Goal: Task Accomplishment & Management: Use online tool/utility

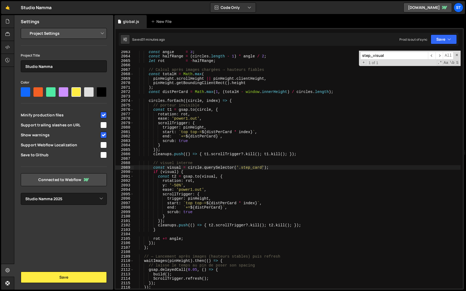
select select "679cb9cacf00799ba4b4c985"
click at [390, 55] on input "step_visual" at bounding box center [394, 56] width 68 height 8
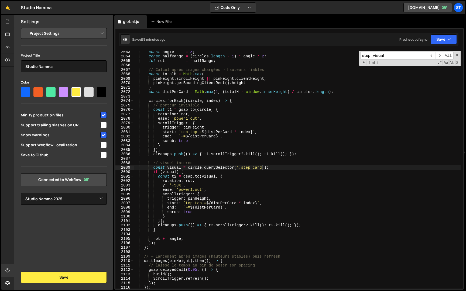
paste input ".client_logo"
click at [362, 58] on input ".client_logo" at bounding box center [394, 56] width 68 height 8
click at [396, 58] on input "client_logo" at bounding box center [394, 56] width 68 height 8
type input "client_logo"
click at [441, 56] on span "​" at bounding box center [439, 56] width 8 height 8
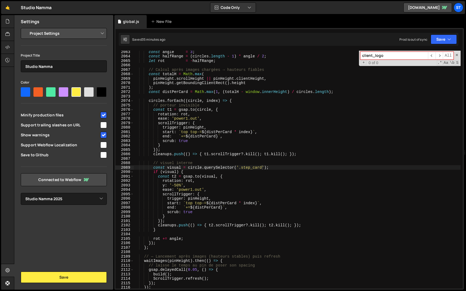
click at [392, 56] on input "client_logo" at bounding box center [394, 56] width 68 height 8
type textarea "scrollTrigger: {"
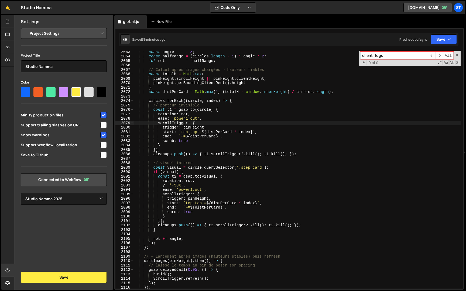
click at [176, 124] on div "const angle = 3 ; const halfRange = ( circles . length - 1 ) * angle / 2 ; let …" at bounding box center [297, 173] width 327 height 247
click at [405, 57] on input "client_logo" at bounding box center [394, 56] width 68 height 8
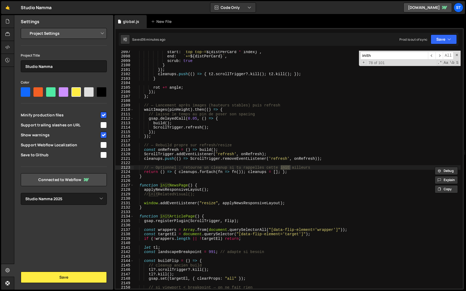
scroll to position [8482, 0]
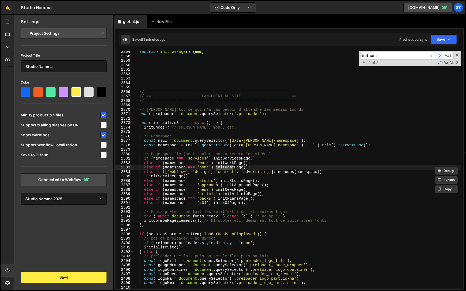
click at [441, 56] on span "​" at bounding box center [439, 56] width 8 height 8
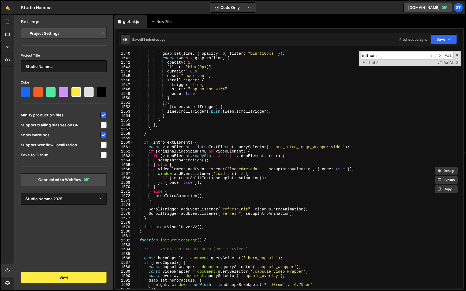
scroll to position [5784, 0]
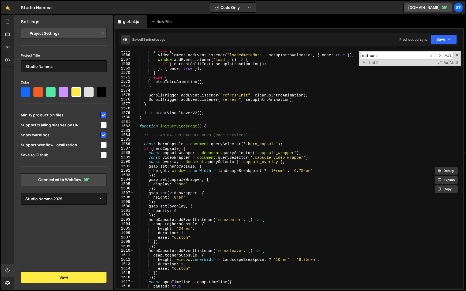
click at [380, 59] on input "inithom" at bounding box center [394, 56] width 68 height 8
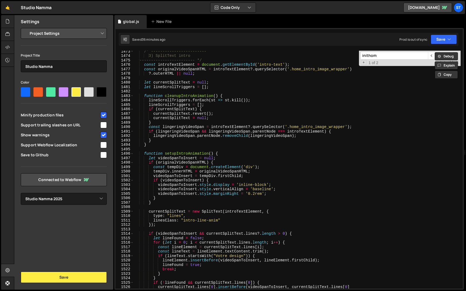
scroll to position [5243, 0]
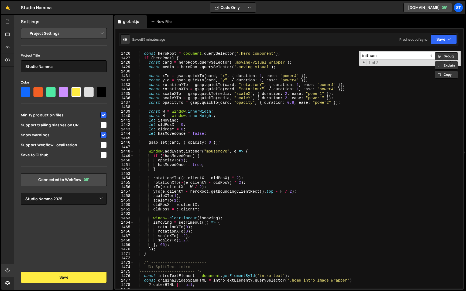
paste input "LogoAppear()"
click at [390, 58] on input "initLogoAppear()" at bounding box center [394, 56] width 68 height 8
type input "initLogoAppear"
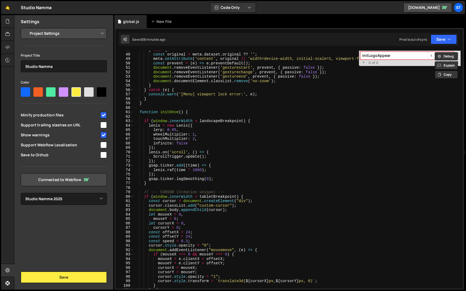
scroll to position [0, 0]
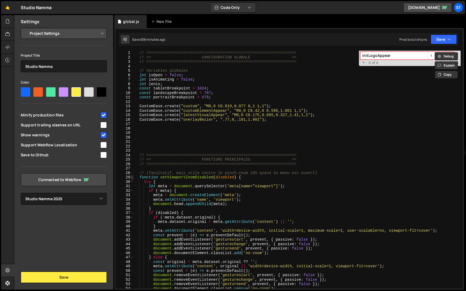
type textarea "function initHomePage() {"
click at [133, 178] on span at bounding box center [131, 177] width 3 height 5
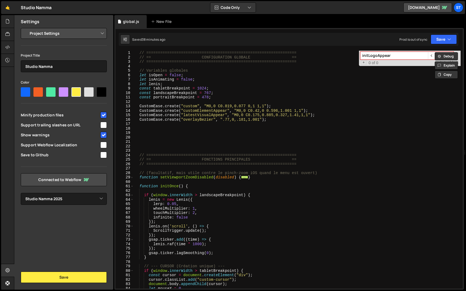
click at [133, 185] on div "61" at bounding box center [124, 186] width 18 height 5
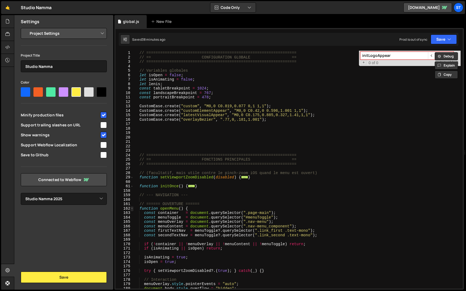
click at [133, 209] on span at bounding box center [131, 208] width 3 height 5
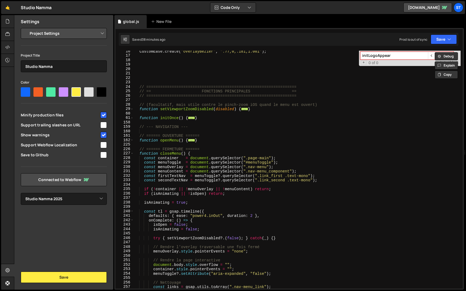
scroll to position [66, 0]
click at [132, 151] on span at bounding box center [131, 152] width 3 height 5
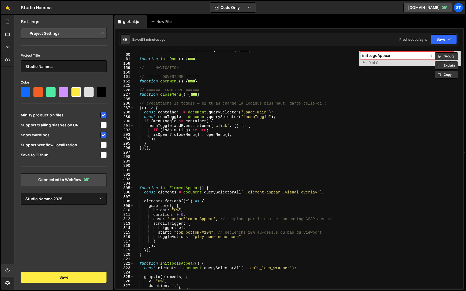
scroll to position [153, 0]
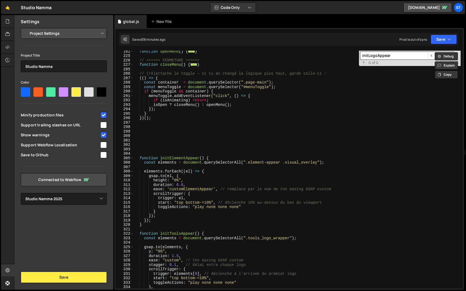
click at [148, 148] on div "function openMenu ( ) { ... } // ====== FERMETURE ====== function closeMenu ( )…" at bounding box center [297, 172] width 327 height 247
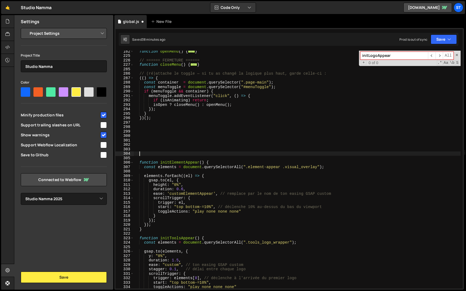
paste textarea "}"
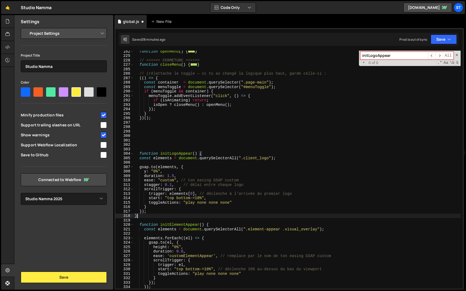
click at [140, 160] on div "function openMenu ( ) { ... } // ====== FERMETURE ====== function closeMenu ( )…" at bounding box center [297, 172] width 327 height 247
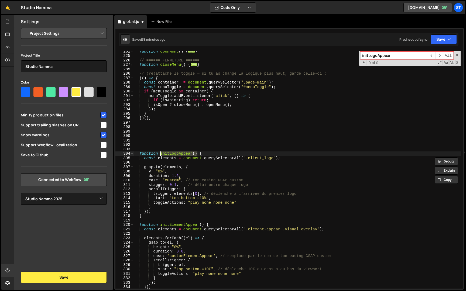
drag, startPoint x: 198, startPoint y: 154, endPoint x: 160, endPoint y: 153, distance: 37.5
click at [160, 153] on div "function openMenu ( ) { ... } // ====== FERMETURE ====== function closeMenu ( )…" at bounding box center [297, 172] width 327 height 247
type textarea "function initLogoAppear() {"
click at [402, 57] on input "initLogoAppear" at bounding box center [394, 56] width 68 height 8
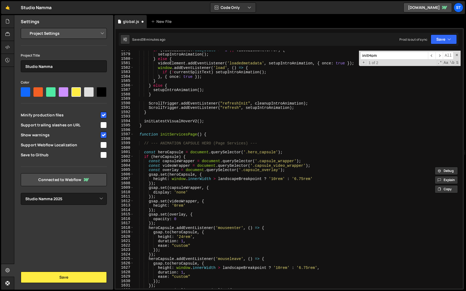
scroll to position [5437, 0]
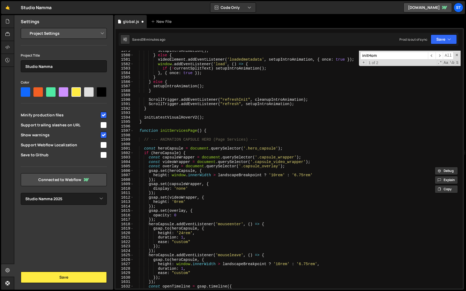
type input "initHom"
type textarea "initLatestVisualHoverV2();"
click at [213, 117] on div "setupIntroAnimation ( ) ; } else { videoElement . addEventListener ( 'loadedmet…" at bounding box center [297, 172] width 327 height 247
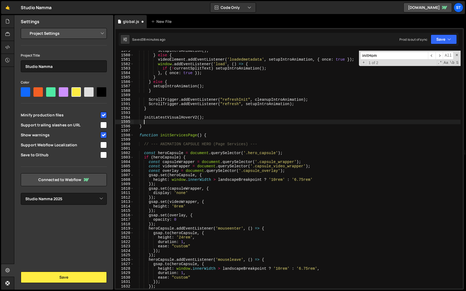
scroll to position [0, 0]
paste textarea "initLogoAppear()"
click at [455, 55] on span at bounding box center [457, 55] width 4 height 4
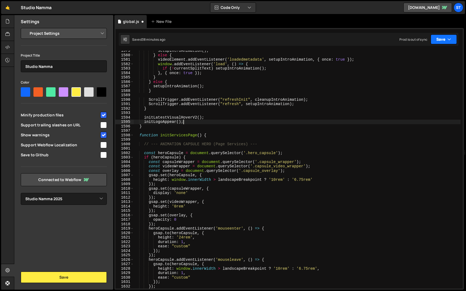
click at [445, 38] on button "Save" at bounding box center [443, 39] width 26 height 10
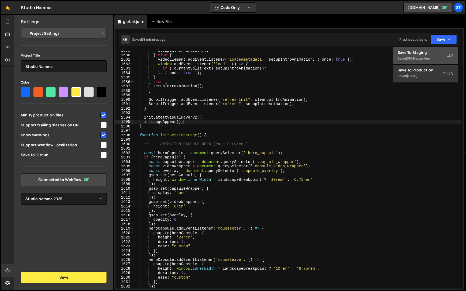
click at [428, 53] on div "Save to Staging S" at bounding box center [425, 52] width 56 height 5
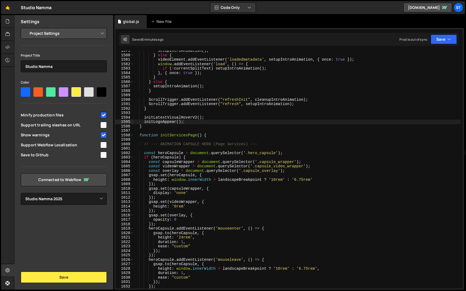
click at [406, 62] on div "setupIntroAnimation ( ) ; } else { videoElement . addEventListener ( 'loadedmet…" at bounding box center [297, 172] width 327 height 247
type textarea "window.addEventListener('load', () => { if (!currentSplitText) setupIntroAnimat…"
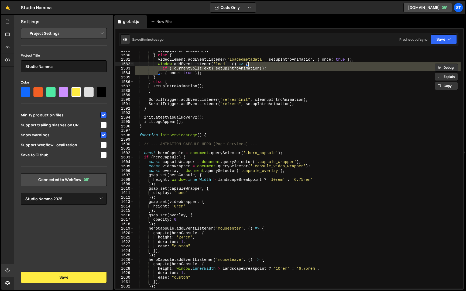
scroll to position [0, 33]
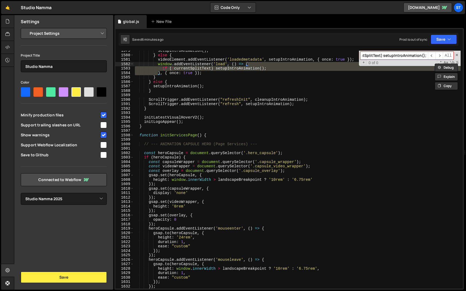
paste input "nav-bottom"
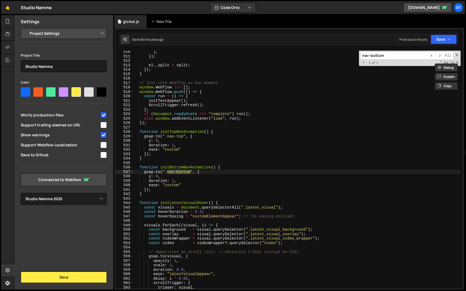
scroll to position [1137, 0]
click at [377, 57] on input "nav-bottom" at bounding box center [394, 56] width 68 height 8
paste input "latest_visual"
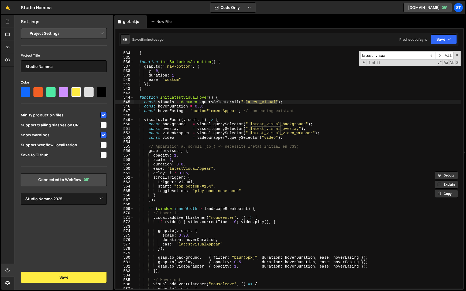
scroll to position [1238, 0]
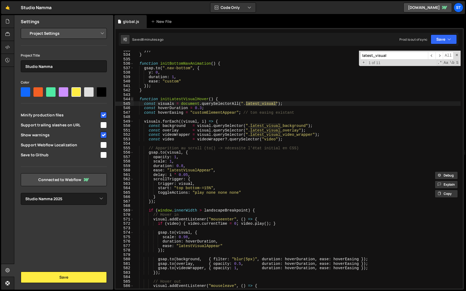
type input "latest_visual"
click at [131, 98] on span at bounding box center [131, 99] width 3 height 5
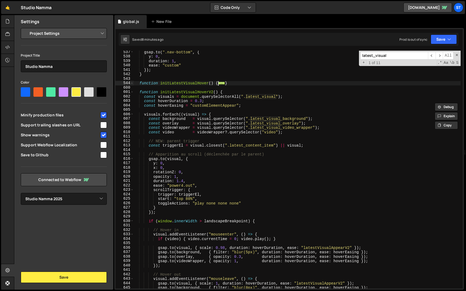
scroll to position [1288, 0]
click at [140, 92] on div "gsap . to ( ".nav-bottom" , { y : 0 , duration : 1 , ease : "custom" }) ; } fun…" at bounding box center [297, 173] width 327 height 247
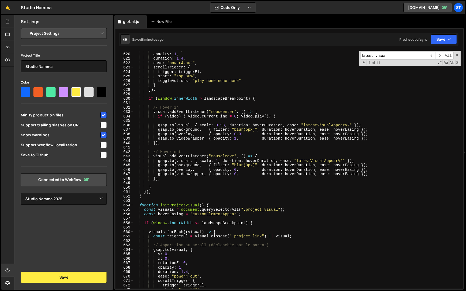
scroll to position [1507, 0]
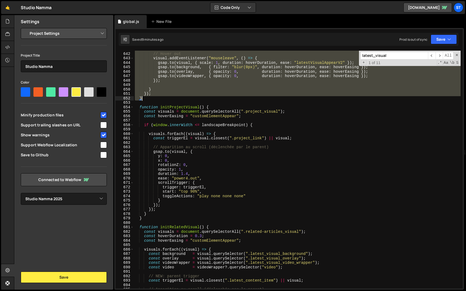
click at [149, 99] on div "// Hover out visual . addEventListener ( "mouseleave" , ( ) => { gsap . to ( vi…" at bounding box center [297, 170] width 327 height 247
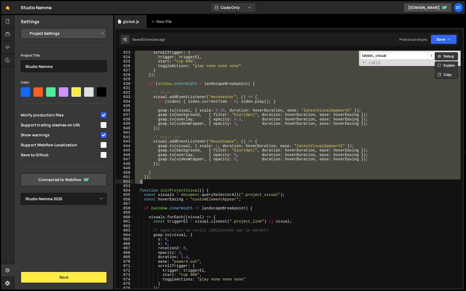
scroll to position [1423, 0]
click at [256, 116] on div "scrollTrigger : { trigger : triggerEl , start : "top 80%" , toggleActions : "pl…" at bounding box center [297, 170] width 327 height 238
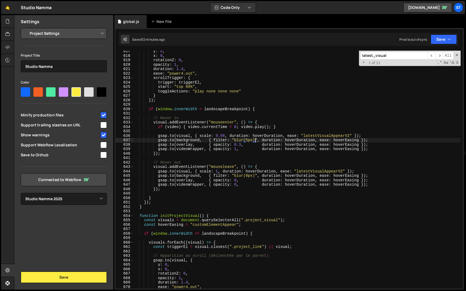
scroll to position [1388, 0]
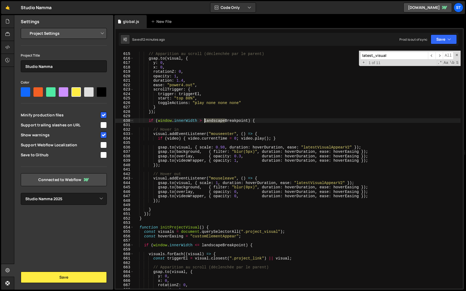
drag, startPoint x: 225, startPoint y: 122, endPoint x: 205, endPoint y: 122, distance: 20.0
click at [205, 122] on div "// Apparition au scroll (déclenchée par le parent) gsap . to ( visual , { y : 0…" at bounding box center [297, 170] width 327 height 247
click at [230, 109] on div "// Apparition au scroll (déclenchée par le parent) gsap . to ( visual , { y : 0…" at bounding box center [297, 170] width 327 height 247
drag, startPoint x: 241, startPoint y: 121, endPoint x: 204, endPoint y: 121, distance: 36.6
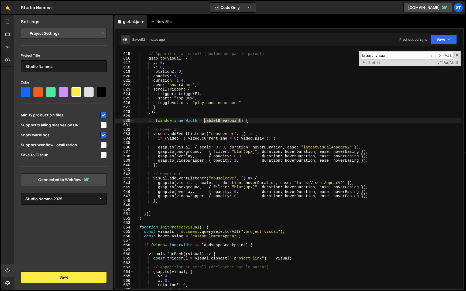
click at [204, 121] on div "// Apparition au scroll (déclenchée par le parent) gsap . to ( visual , { y : 0…" at bounding box center [297, 170] width 327 height 247
type textarea "if (window.innerWidth > tabletBreakpoint) {"
click at [204, 121] on div "// Apparition au scroll (déclenchée par le parent) gsap . to ( visual , { y : 0…" at bounding box center [297, 170] width 327 height 238
click at [446, 36] on button "Save" at bounding box center [443, 39] width 26 height 10
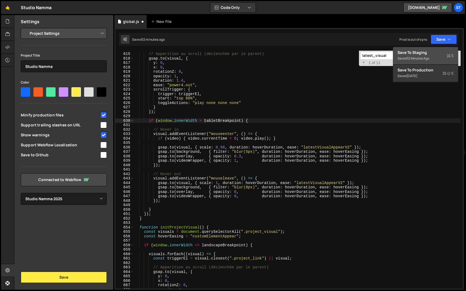
click at [426, 58] on div "12 minutes ago" at bounding box center [418, 58] width 22 height 5
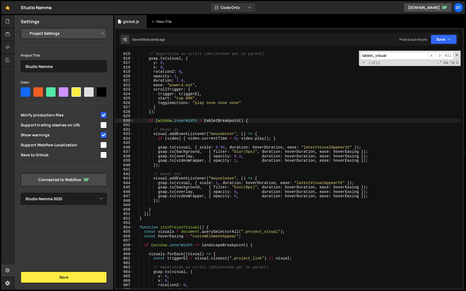
click at [393, 57] on input "latest_visual" at bounding box center [394, 56] width 68 height 8
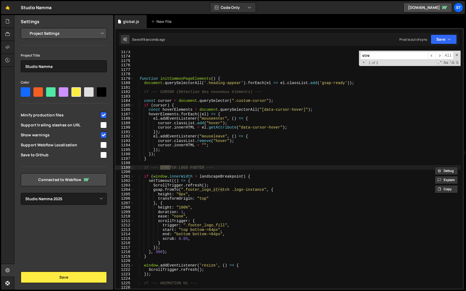
scroll to position [3544, 0]
type input "stretc"
click at [158, 252] on div "function initCommonPageElements ( ) { document . querySelectorAll ( '.heading-a…" at bounding box center [297, 173] width 327 height 247
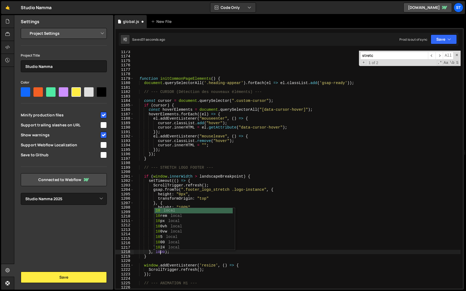
scroll to position [0, 2]
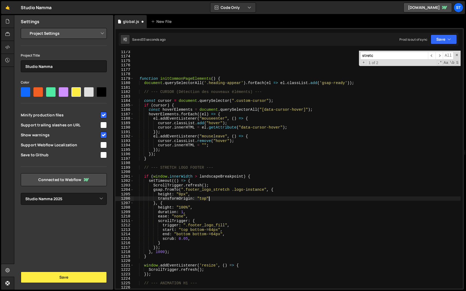
click at [216, 198] on div "function initCommonPageElements ( ) { document . querySelectorAll ( '.heading-a…" at bounding box center [297, 173] width 327 height 247
type textarea "transformOrigin: "top""
click at [439, 40] on button "Save" at bounding box center [443, 39] width 26 height 10
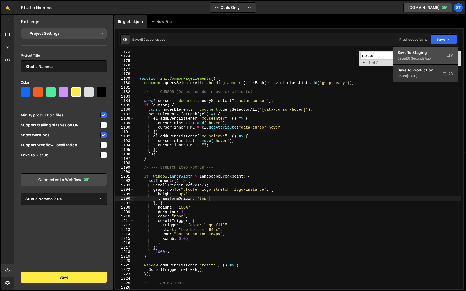
click at [430, 54] on div "Save to Staging S" at bounding box center [425, 52] width 56 height 5
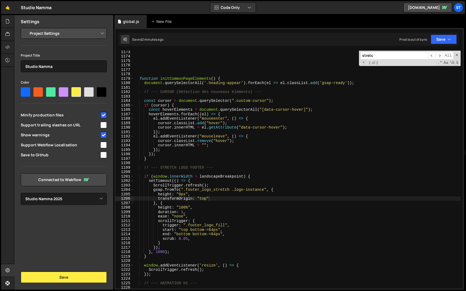
click at [389, 56] on input "stretc" at bounding box center [394, 56] width 68 height 8
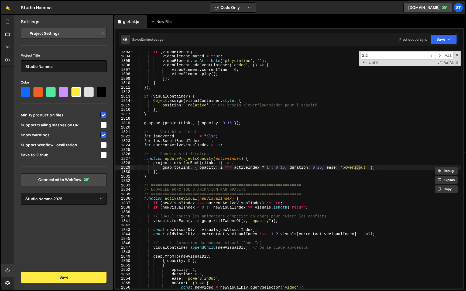
scroll to position [6331, 0]
click at [393, 56] on input "2.2" at bounding box center [394, 56] width 68 height 8
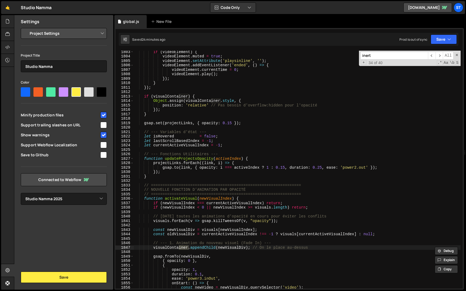
scroll to position [3416, 0]
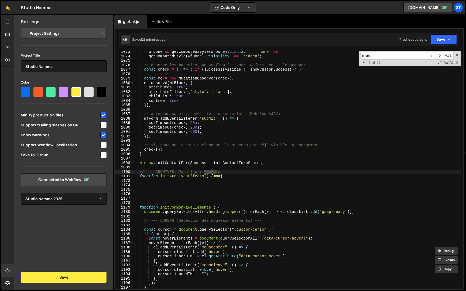
type input "inert"
type textarea "function initArchivesEffects() {"
drag, startPoint x: 209, startPoint y: 176, endPoint x: 160, endPoint y: 176, distance: 48.5
click at [160, 176] on div "wfDone && getComputedStyle ( wfDone ) . display !== 'none' && getComputedStyle …" at bounding box center [297, 173] width 327 height 247
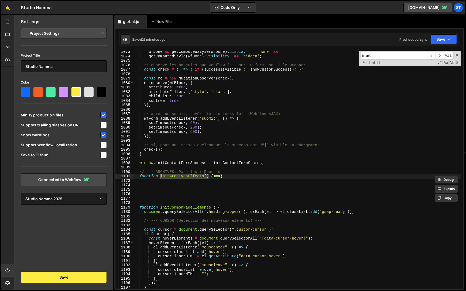
click at [380, 56] on input "inert" at bounding box center [394, 56] width 68 height 8
paste input "itArchivesEffects()"
type input "initArchivesEffects()"
click at [438, 56] on span "​" at bounding box center [439, 56] width 8 height 8
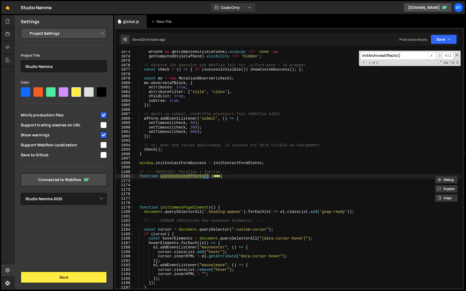
scroll to position [6818, 0]
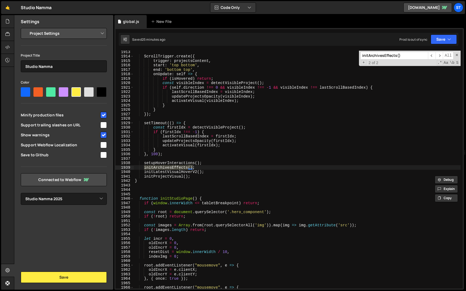
click at [143, 168] on div "ScrollTrigger . create ({ trigger : projectsContent , start : 'top bottom' , en…" at bounding box center [297, 170] width 327 height 238
click at [448, 39] on icon "button" at bounding box center [449, 39] width 4 height 5
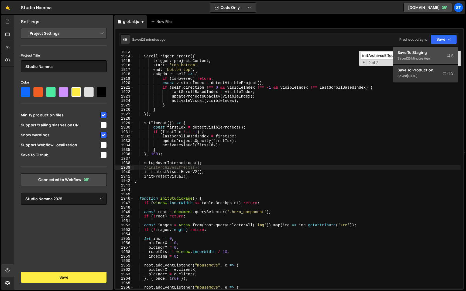
click at [441, 54] on div "Save to Staging S" at bounding box center [425, 52] width 56 height 5
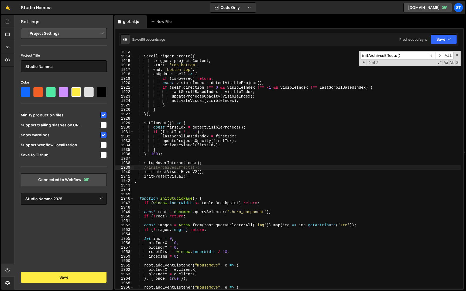
click at [148, 166] on div "ScrollTrigger . create ({ trigger : projectsContent , start : 'top bottom' , en…" at bounding box center [297, 173] width 327 height 247
type textarea "initArchivesEffects();"
click at [456, 38] on button "Save" at bounding box center [443, 39] width 26 height 10
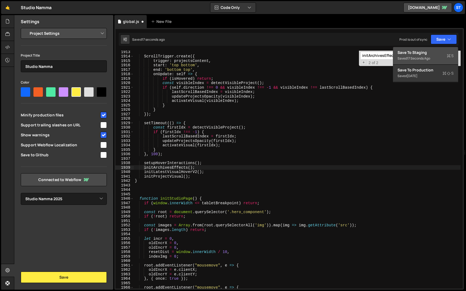
click at [441, 54] on div "Save to Staging S" at bounding box center [425, 52] width 56 height 5
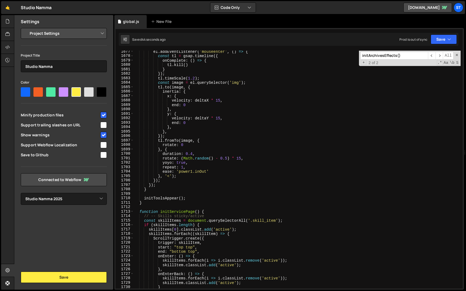
scroll to position [5769, 0]
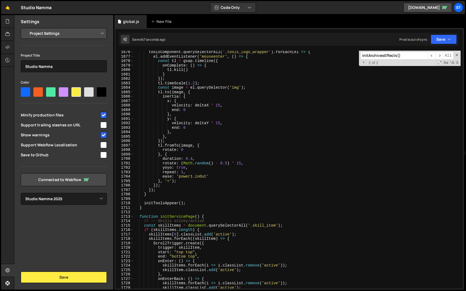
click at [412, 56] on input "initArchivesEffects()" at bounding box center [394, 56] width 68 height 8
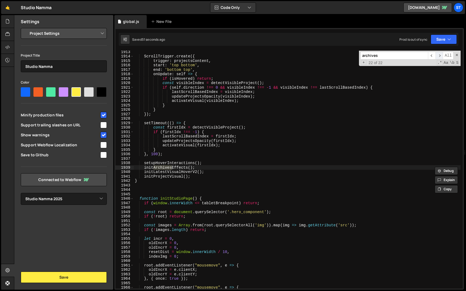
type input "archives"
click at [441, 55] on span "​" at bounding box center [439, 56] width 8 height 8
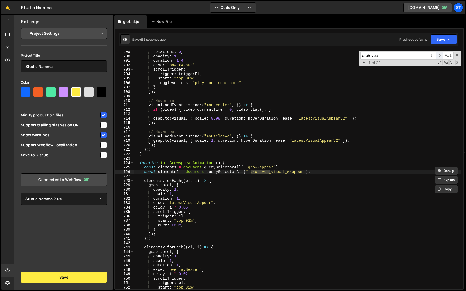
click at [441, 55] on span "​" at bounding box center [439, 56] width 8 height 8
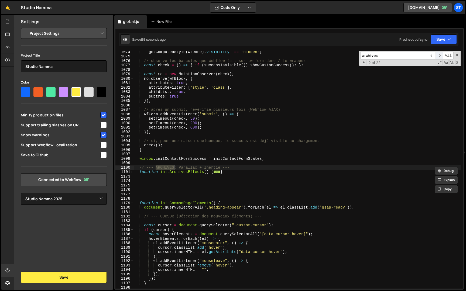
click at [441, 55] on span "​" at bounding box center [439, 56] width 8 height 8
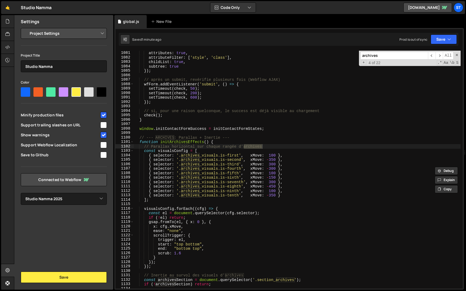
scroll to position [3335, 0]
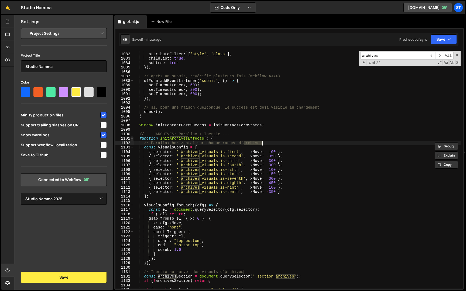
click at [131, 139] on span at bounding box center [131, 138] width 3 height 5
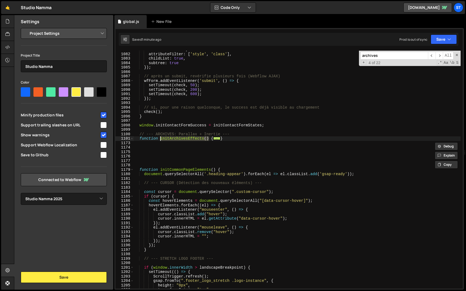
drag, startPoint x: 209, startPoint y: 139, endPoint x: 160, endPoint y: 139, distance: 48.2
click at [160, 139] on div "attributes : true , attributeFilter : [ 'style' , 'class' ] , childList : true …" at bounding box center [297, 170] width 327 height 247
type textarea "function initArchivesEffects() {"
click at [390, 57] on input "archives" at bounding box center [394, 56] width 68 height 8
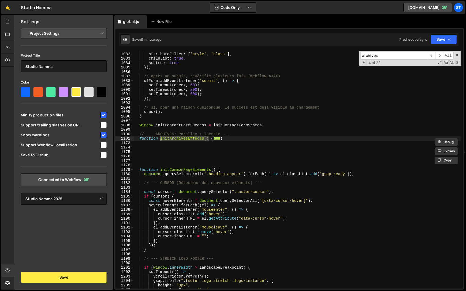
paste input "initArchivesEffects()"
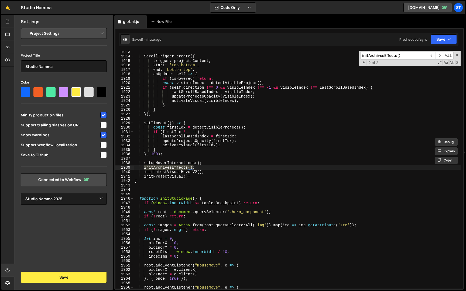
scroll to position [6818, 0]
type input "initArchivesEffects()"
click at [144, 166] on div "ScrollTrigger . create ({ trigger : projectsContent , start : 'top bottom' , en…" at bounding box center [297, 170] width 327 height 238
type textarea "//initArchivesEffects();"
click at [446, 39] on button "Save" at bounding box center [443, 39] width 26 height 10
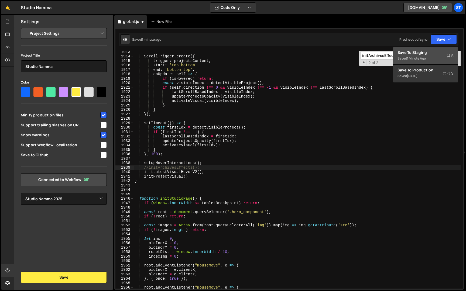
click at [423, 53] on div "Save to Staging S" at bounding box center [425, 52] width 56 height 5
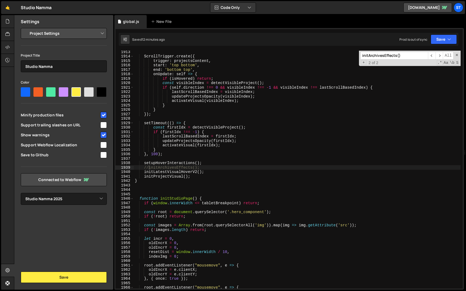
click at [411, 55] on input "initArchivesEffects()" at bounding box center [394, 56] width 68 height 8
paste input ".visual_overlay"
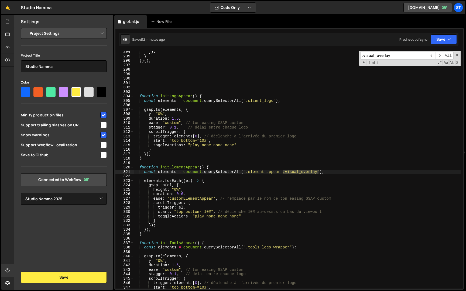
scroll to position [213, 0]
click at [363, 58] on input ".visual_overlay" at bounding box center [394, 56] width 68 height 8
type input ".visual_overlay"
type textarea "height: "0%","
click at [189, 189] on div "}) ; } }) ( ) ; function initLogoAppear ( ) { const elements = document . query…" at bounding box center [297, 173] width 327 height 247
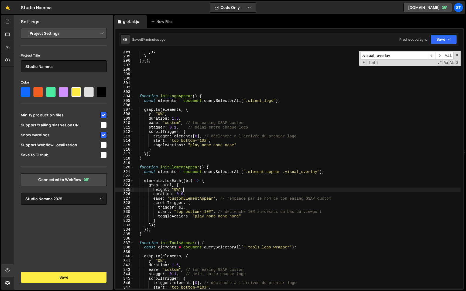
click at [409, 57] on input ".visual_overlay" at bounding box center [394, 56] width 68 height 8
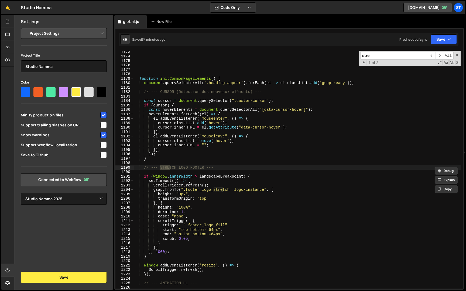
scroll to position [3544, 0]
type input "stretch"
click at [160, 252] on div "function initCommonPageElements ( ) { document . querySelectorAll ( '.heading-a…" at bounding box center [297, 173] width 327 height 247
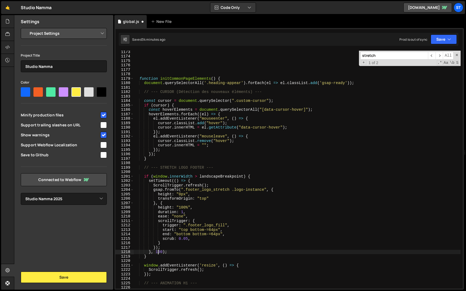
scroll to position [0, 2]
click at [219, 176] on div "function initCommonPageElements ( ) { document . querySelectorAll ( '.heading-a…" at bounding box center [297, 173] width 327 height 247
type textarea "if (window.innerWidth > landscapeBreakpoint) {"
click at [435, 37] on button "Save" at bounding box center [443, 39] width 26 height 10
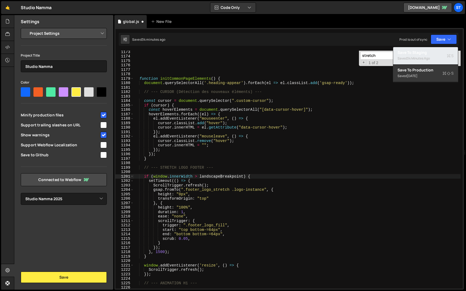
click at [433, 59] on div "Saved 34 minutes ago" at bounding box center [425, 58] width 56 height 6
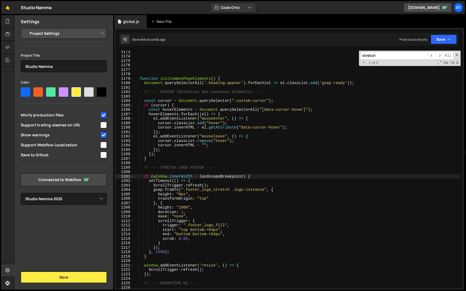
click at [385, 56] on input "stretch" at bounding box center [394, 56] width 68 height 8
paste input "article_cover_wrapper"
click at [385, 56] on input "article_cover_wrapper" at bounding box center [394, 56] width 68 height 8
click at [377, 56] on input "article_cover" at bounding box center [394, 56] width 68 height 8
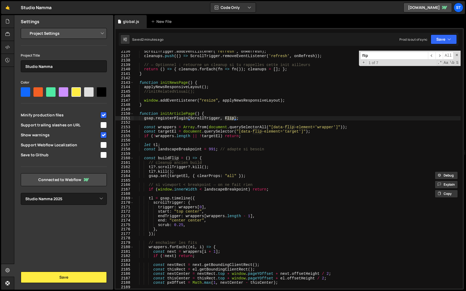
scroll to position [7804, 0]
type input "flip"
click at [145, 150] on div "ScrollTrigger . addEventListener ( 'refresh' , onRefresh ) ; cleanups . push ((…" at bounding box center [297, 172] width 327 height 247
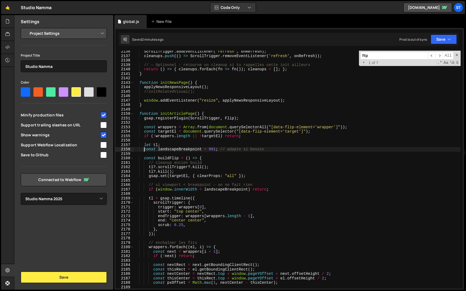
scroll to position [0, 1]
type textarea "//const landscapeBreakpoint = 991; // adapte si besoin"
click at [443, 38] on button "Save" at bounding box center [443, 39] width 26 height 10
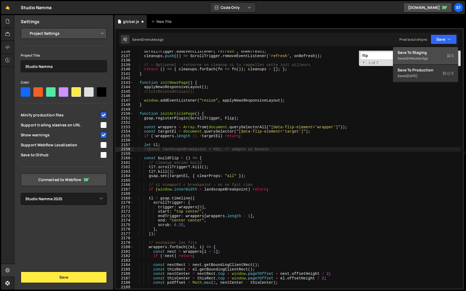
click at [430, 60] on div "Saved 2 minutes ago" at bounding box center [425, 58] width 56 height 6
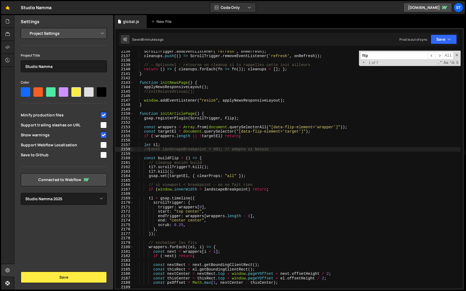
click at [382, 60] on div "flip ​ ​ All Replace All + 1 of 7 .* Aa \b S" at bounding box center [410, 58] width 102 height 15
type input "f"
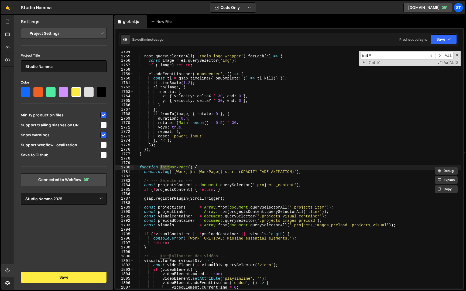
scroll to position [6827, 0]
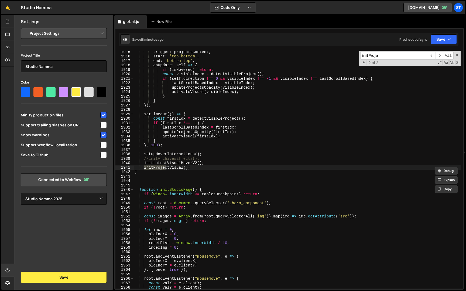
click at [368, 55] on input "initProje" at bounding box center [394, 56] width 68 height 8
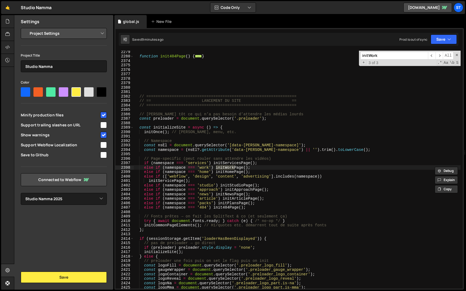
type input "initWork"
type textarea "// ================================================================="
click at [167, 103] on div "function init404Page ( ) { ... } // ===========================================…" at bounding box center [297, 173] width 327 height 247
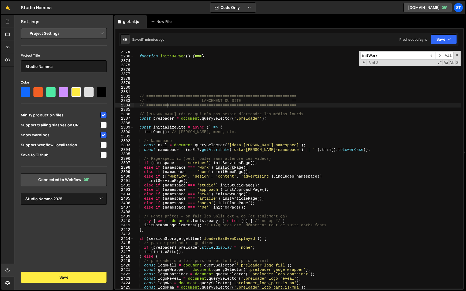
click at [391, 55] on input "initWork" at bounding box center [394, 56] width 68 height 8
paste input "ializeSite"
type input "initializeSite"
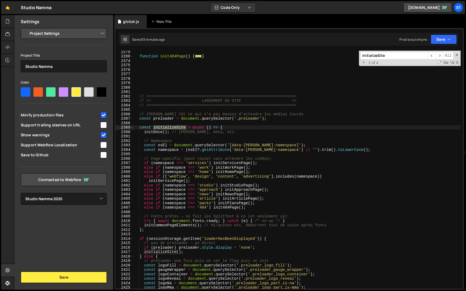
click at [139, 128] on div "function init404Page ( ) { ... } // ===========================================…" at bounding box center [297, 173] width 327 height 247
click at [134, 128] on div "function init404Page ( ) { ... } // ===========================================…" at bounding box center [297, 173] width 327 height 247
click at [131, 128] on span at bounding box center [131, 127] width 3 height 5
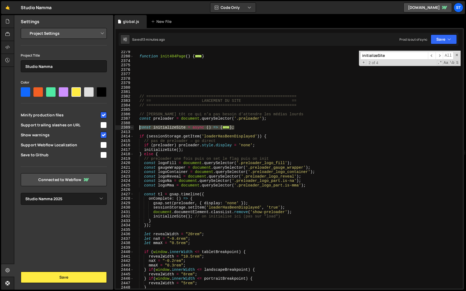
drag, startPoint x: 244, startPoint y: 127, endPoint x: 140, endPoint y: 128, distance: 104.0
click at [140, 128] on div "function init404Page ( ) { ... } // ===========================================…" at bounding box center [297, 173] width 327 height 247
type textarea "const initializeSite = async () => { initOnce(); // [PERSON_NAME], menu, etc."
click at [389, 54] on input "initializeSite" at bounding box center [394, 56] width 68 height 8
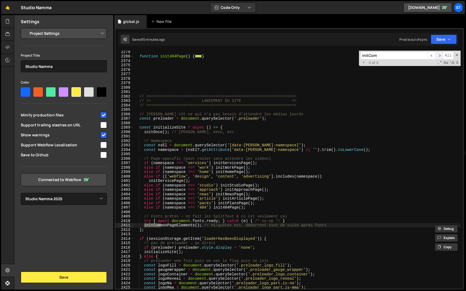
click at [440, 58] on span "​" at bounding box center [439, 56] width 8 height 8
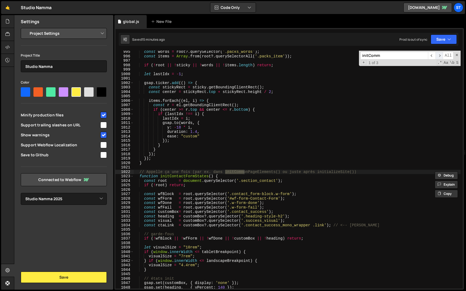
type input "initComm"
click at [441, 56] on span "​" at bounding box center [439, 56] width 8 height 8
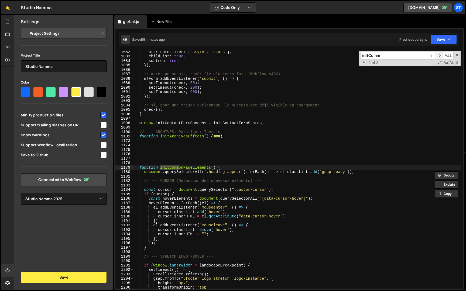
scroll to position [3456, 0]
click at [132, 167] on span at bounding box center [131, 167] width 3 height 5
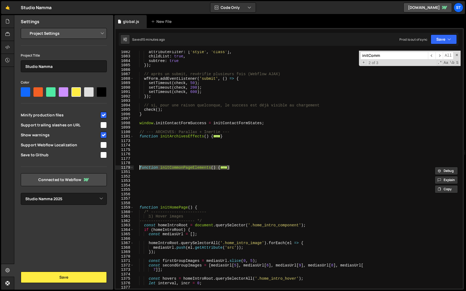
drag, startPoint x: 236, startPoint y: 168, endPoint x: 140, endPoint y: 168, distance: 96.5
click at [140, 168] on div "attributeFilter : [ 'style' , 'class' ] , childList : true , subtree : true }) …" at bounding box center [297, 173] width 327 height 247
type textarea "function initCommonPageElements() { document.querySelectorAll('.heading-appear'…"
click at [386, 58] on input "initComm" at bounding box center [394, 56] width 68 height 8
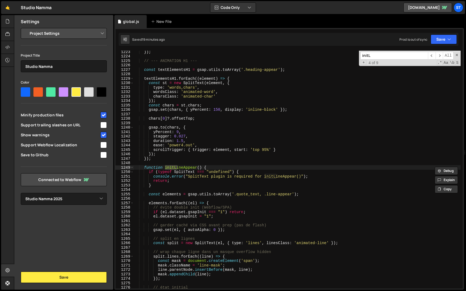
scroll to position [5296, 0]
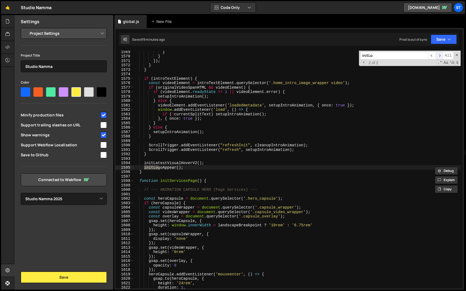
type input "initLo"
click at [439, 56] on span "​" at bounding box center [439, 56] width 8 height 8
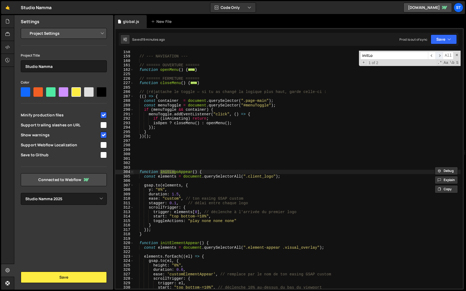
scroll to position [138, 0]
click at [140, 172] on div "// --- NAVIGATION --- // ====== OUVERTURE ====== function openMenu ( ) { ... } …" at bounding box center [297, 173] width 327 height 247
click at [151, 234] on div "// --- NAVIGATION --- // ====== OUVERTURE ====== function openMenu ( ) { ... } …" at bounding box center [297, 173] width 327 height 247
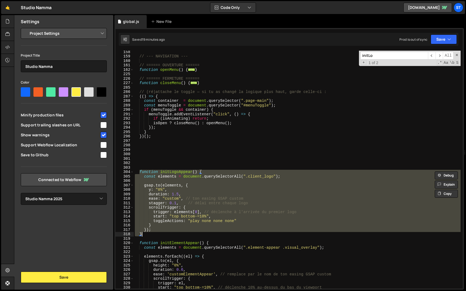
scroll to position [0, 1]
paste textarea
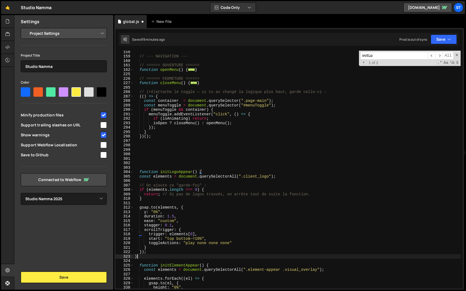
scroll to position [0, 0]
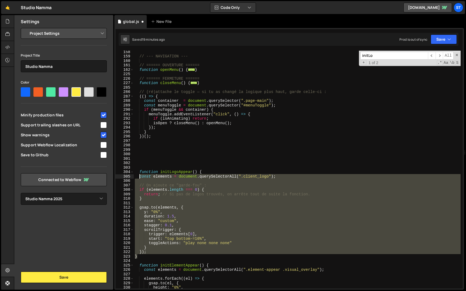
click at [140, 177] on div "// --- NAVIGATION --- // ====== OUVERTURE ====== function openMenu ( ) { ... } …" at bounding box center [297, 173] width 327 height 247
type textarea "const elements = document.querySelectorAll(".client_logo");"
click at [444, 38] on button "Save" at bounding box center [443, 39] width 26 height 10
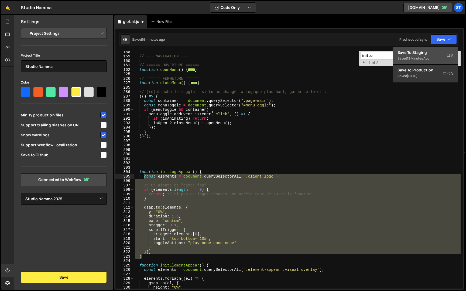
click at [425, 55] on div "Saved 19 minutes ago" at bounding box center [425, 58] width 56 height 6
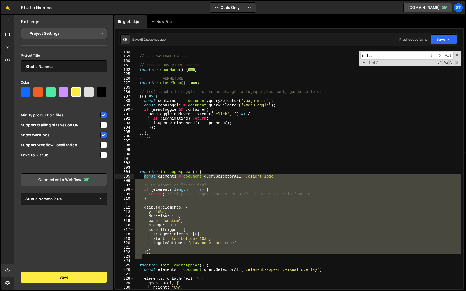
click at [381, 57] on input "initLo" at bounding box center [394, 56] width 68 height 8
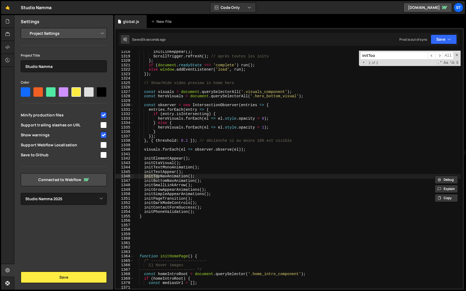
scroll to position [5812, 0]
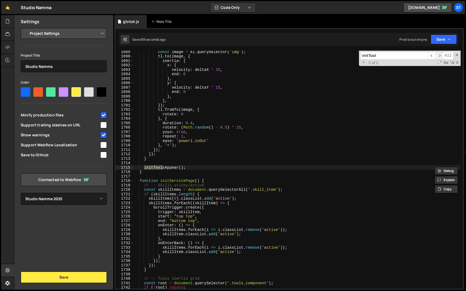
type input "initTool"
click at [441, 54] on span "​" at bounding box center [439, 56] width 8 height 8
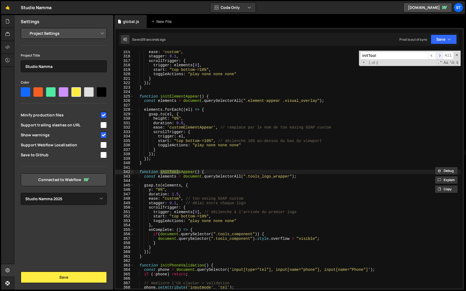
scroll to position [306, 0]
type textarea "const elements = document.querySelectorAll(".tools_logo_wrapper");"
click at [303, 175] on div "ease : "custom" , stagger : 0.1 , scrollTrigger : { trigger : elements [ 0 ] , …" at bounding box center [297, 173] width 327 height 247
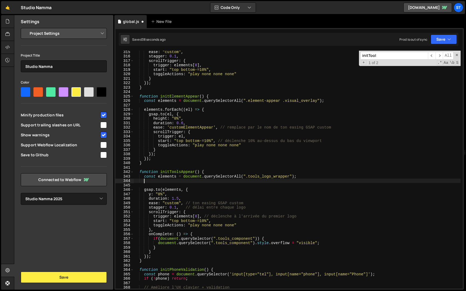
paste textarea "if (elements.length === 0) return;"
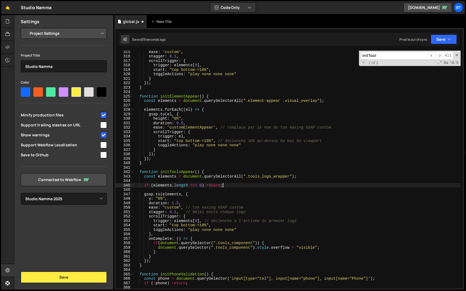
type textarea "if (elements.length === 0) return;"
click at [383, 57] on input "initTool" at bounding box center [394, 56] width 68 height 8
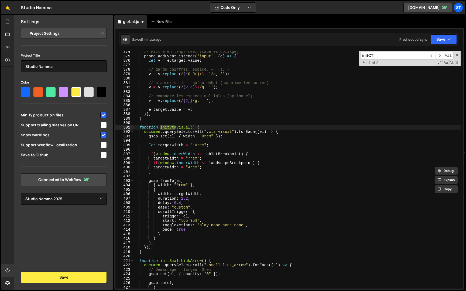
scroll to position [582, 0]
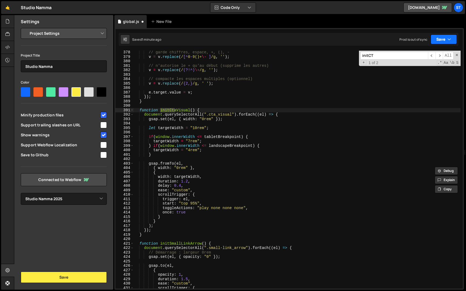
click at [445, 41] on button "Save" at bounding box center [443, 39] width 26 height 10
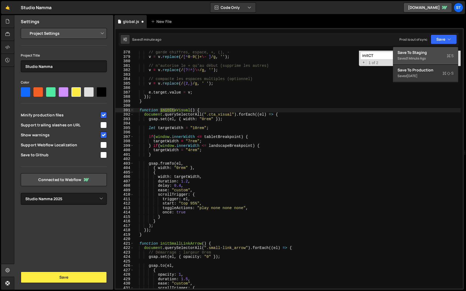
click at [421, 56] on div "Saved 1 minute ago" at bounding box center [425, 58] width 56 height 6
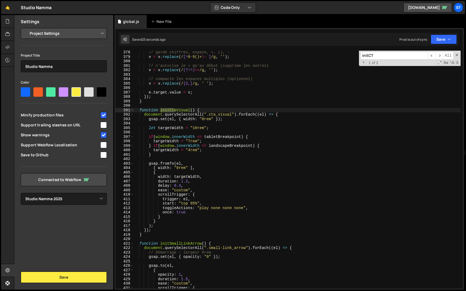
click at [380, 54] on input "initCT" at bounding box center [394, 56] width 68 height 8
paste input "TextAppear"
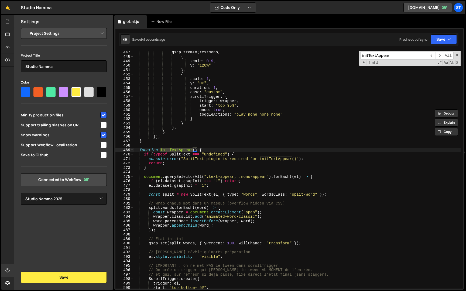
scroll to position [930, 0]
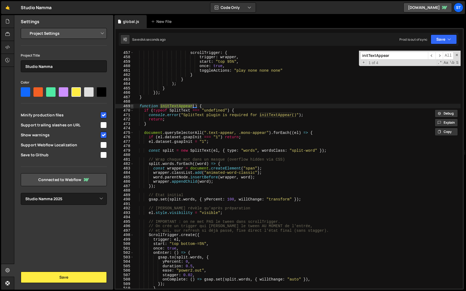
type input "initTextAppear"
click at [131, 106] on span at bounding box center [131, 106] width 3 height 5
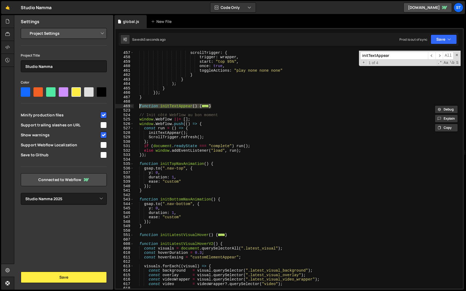
drag, startPoint x: 216, startPoint y: 107, endPoint x: 138, endPoint y: 107, distance: 77.9
click at [138, 107] on div "scrollTrigger : { trigger : wrapper , start : "top 95%" , once : true , toggleA…" at bounding box center [297, 173] width 327 height 247
type textarea "function initTextAppear() { if (typeof SplitText === "undefined") {"
click at [394, 57] on input "initTextAppear" at bounding box center [394, 56] width 68 height 8
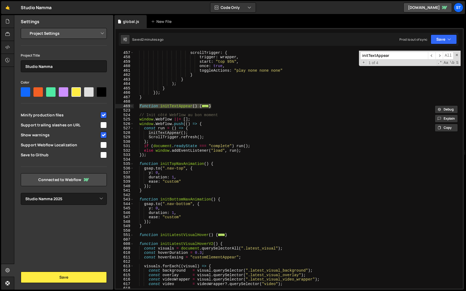
click at [394, 57] on input "initTextAppear" at bounding box center [394, 56] width 68 height 8
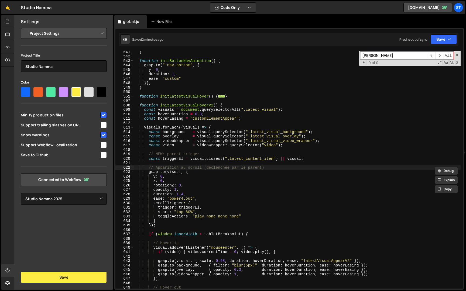
scroll to position [8394, 0]
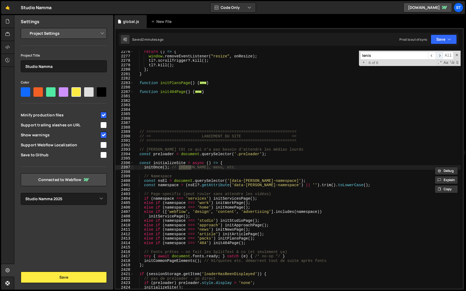
type input "lenis"
click at [440, 56] on span "​" at bounding box center [439, 56] width 8 height 8
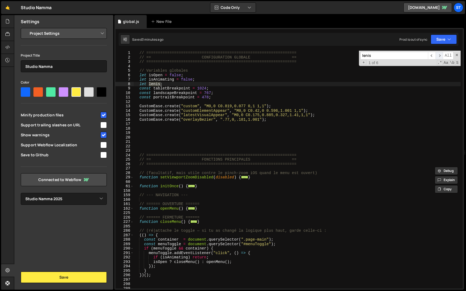
click at [440, 56] on span "​" at bounding box center [439, 56] width 8 height 8
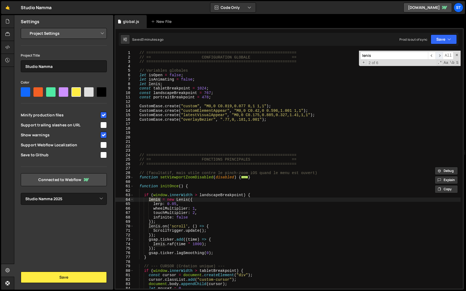
click at [442, 56] on span "​" at bounding box center [439, 56] width 8 height 8
drag, startPoint x: 220, startPoint y: 196, endPoint x: 200, endPoint y: 196, distance: 20.0
click at [200, 196] on div "// ================================================================= // == CONF…" at bounding box center [297, 174] width 327 height 247
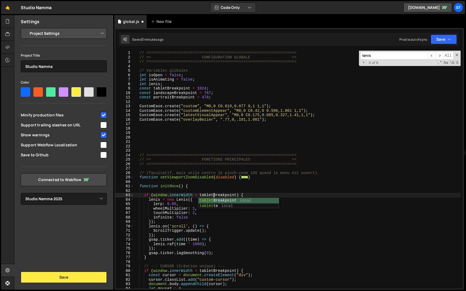
click at [256, 188] on div "// ================================================================= // == CONF…" at bounding box center [297, 174] width 327 height 247
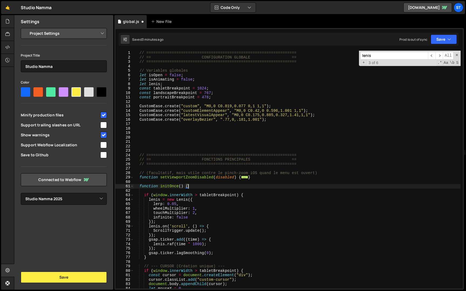
scroll to position [0, 4]
click at [452, 41] on button "Save" at bounding box center [443, 39] width 26 height 10
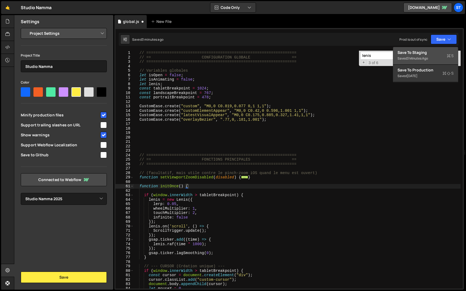
click at [435, 56] on div "Saved 3 minutes ago" at bounding box center [425, 58] width 56 height 6
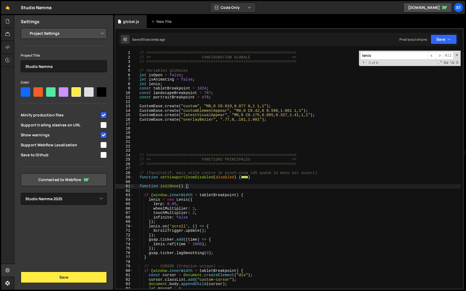
click at [149, 200] on div "// ================================================================= // == CONF…" at bounding box center [297, 174] width 327 height 247
click at [144, 195] on div "// ================================================================= // == CONF…" at bounding box center [297, 174] width 327 height 247
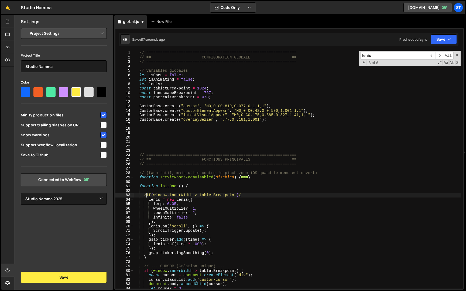
scroll to position [0, 1]
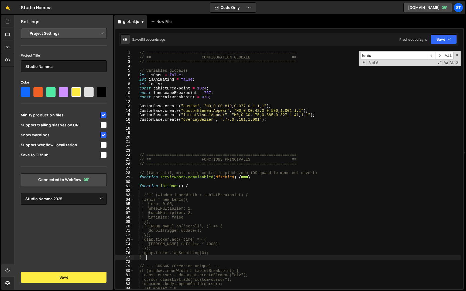
click at [170, 259] on div "// ================================================================= // == CONF…" at bounding box center [297, 174] width 327 height 247
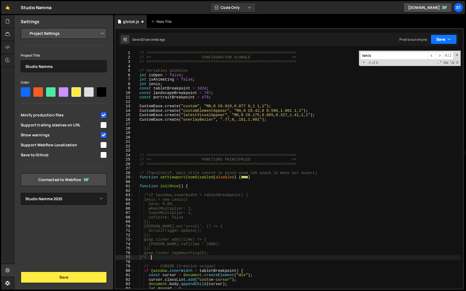
type textarea "}*/"
click at [438, 37] on button "Save" at bounding box center [443, 39] width 26 height 10
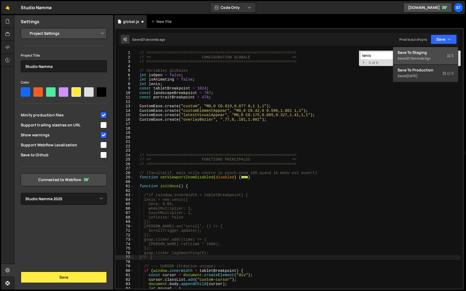
click at [432, 57] on div "Saved 21 seconds ago" at bounding box center [425, 58] width 56 height 6
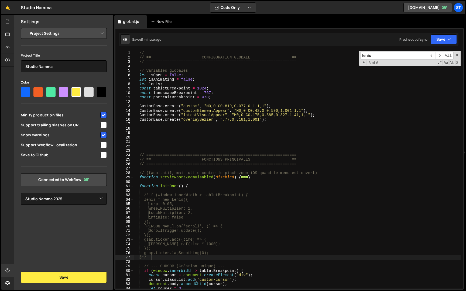
scroll to position [0, 0]
click at [221, 134] on div "// ================================================================= // == CONF…" at bounding box center [297, 174] width 327 height 247
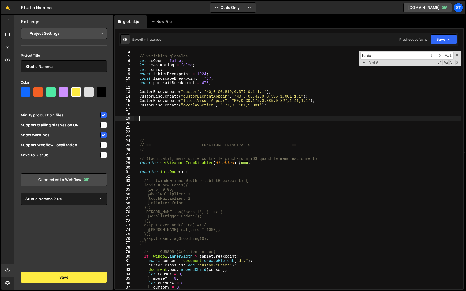
scroll to position [9, 0]
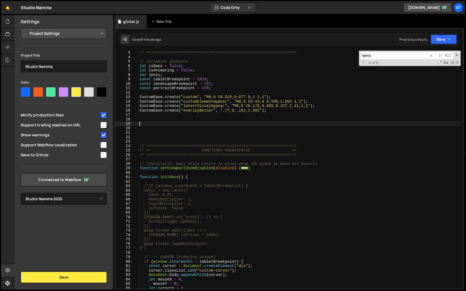
click at [391, 56] on input "lenis" at bounding box center [394, 56] width 68 height 8
click at [440, 55] on span "​" at bounding box center [439, 56] width 8 height 8
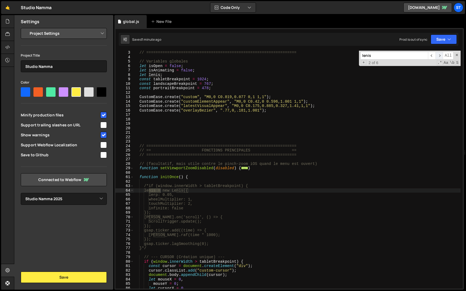
click at [440, 55] on span "​" at bounding box center [439, 56] width 8 height 8
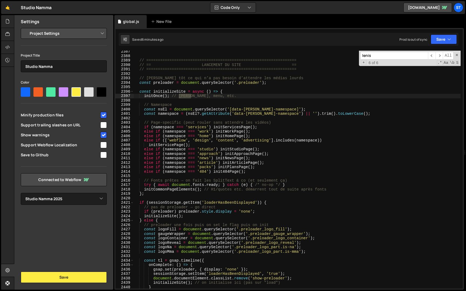
scroll to position [8482, 0]
click at [259, 117] on div "// ================================================================= // == LANC…" at bounding box center [297, 172] width 327 height 247
click at [259, 113] on div "// ================================================================= // == LANC…" at bounding box center [297, 172] width 327 height 247
click at [258, 109] on div "// ================================================================= // == LANC…" at bounding box center [297, 172] width 327 height 247
type textarea "const nsEl = document.querySelector('[data-[PERSON_NAME]-namespace]');"
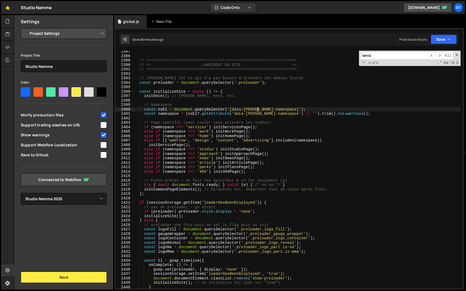
click at [180, 101] on div "// ================================================================= // == LANC…" at bounding box center [297, 172] width 327 height 247
click at [391, 57] on input "lenis" at bounding box center [394, 56] width 68 height 8
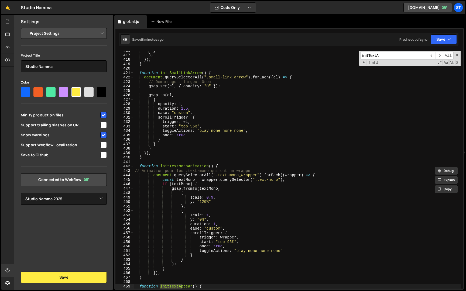
scroll to position [1121, 0]
type input "initTextApp"
click at [441, 56] on span "​" at bounding box center [439, 56] width 8 height 8
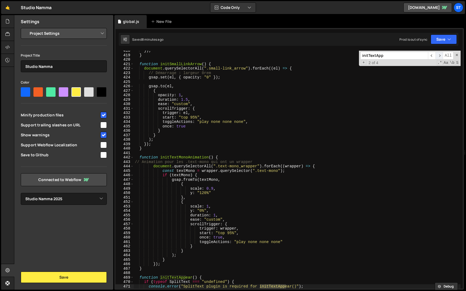
click at [439, 55] on span "​" at bounding box center [439, 56] width 8 height 8
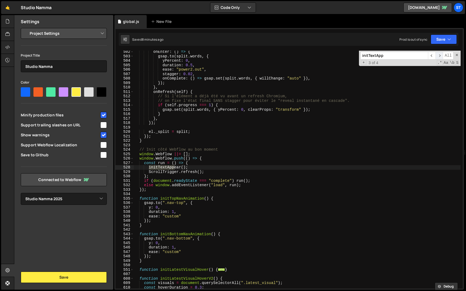
click at [439, 55] on span "​" at bounding box center [439, 56] width 8 height 8
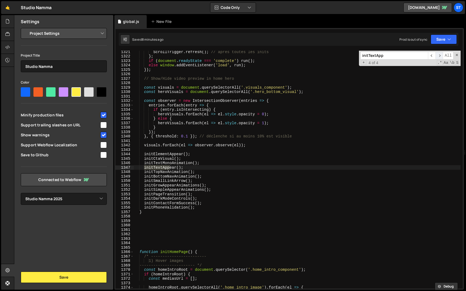
click at [439, 55] on span "​" at bounding box center [439, 56] width 8 height 8
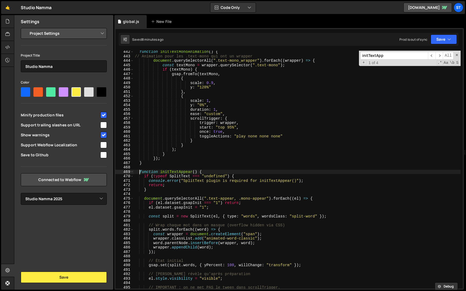
click at [140, 172] on div "function initTextMonoAnimation ( ) { // Animation pour les .text-mono qui ont u…" at bounding box center [297, 173] width 327 height 247
click at [133, 173] on span at bounding box center [131, 172] width 3 height 5
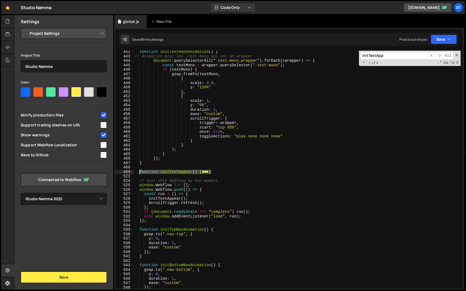
drag, startPoint x: 213, startPoint y: 171, endPoint x: 140, endPoint y: 172, distance: 73.6
click at [140, 172] on div "function initTextMonoAnimation ( ) { // Animation pour les .text-mono qui ont u…" at bounding box center [297, 173] width 327 height 247
paste textarea "}"
type textarea "}"
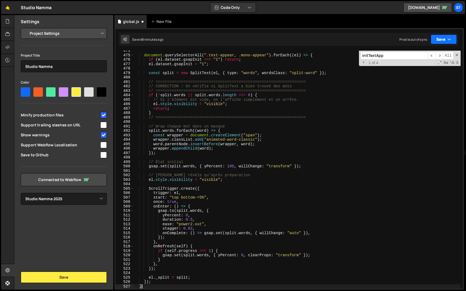
click at [442, 43] on button "Save" at bounding box center [443, 39] width 26 height 10
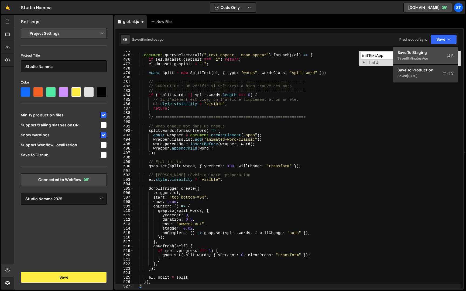
click at [431, 57] on div "Saved 8 minutes ago" at bounding box center [425, 58] width 56 height 6
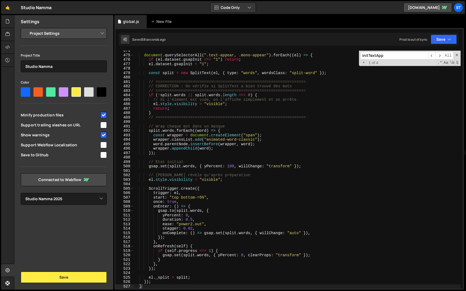
click at [394, 57] on input "initTextApp" at bounding box center [394, 56] width 68 height 8
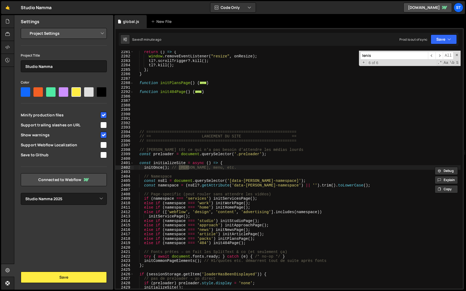
scroll to position [8415, 0]
type input "lenis"
click at [438, 54] on span "​" at bounding box center [439, 56] width 8 height 8
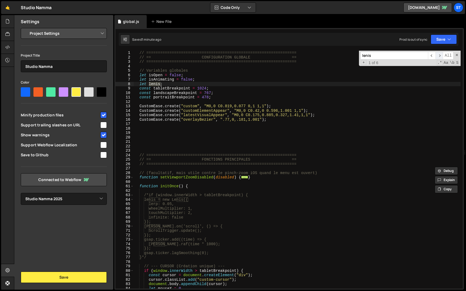
scroll to position [0, 0]
click at [162, 260] on div "// ================================================================= // == CONF…" at bounding box center [297, 174] width 327 height 247
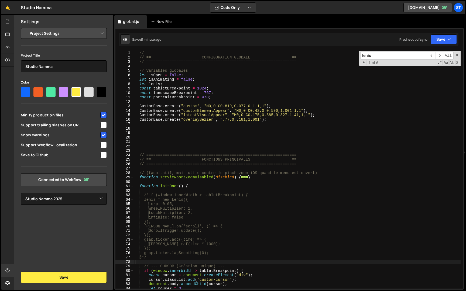
click at [161, 259] on div "// ================================================================= // == CONF…" at bounding box center [297, 174] width 327 height 247
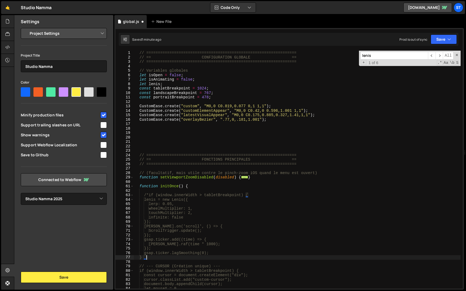
click at [149, 195] on div "// ================================================================= // == CONF…" at bounding box center [297, 174] width 327 height 247
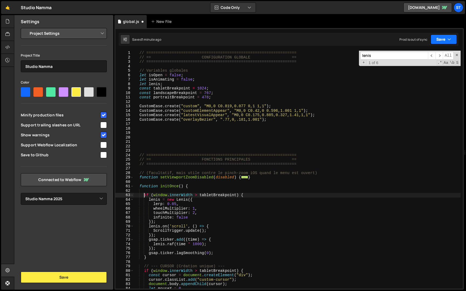
click at [447, 40] on icon "button" at bounding box center [449, 39] width 4 height 5
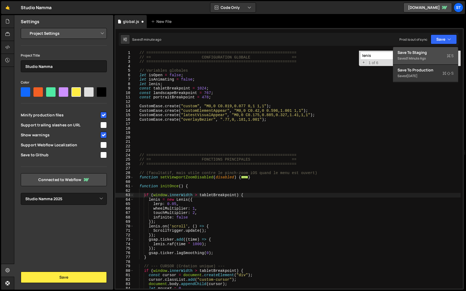
click at [437, 49] on button "Save to Staging S Saved 1 minute ago" at bounding box center [425, 56] width 65 height 18
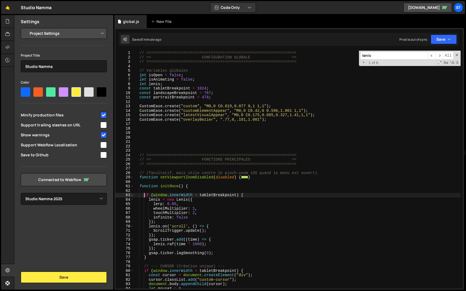
click at [144, 196] on div "// ================================================================= // == CONF…" at bounding box center [297, 174] width 327 height 247
click at [144, 257] on div "// ================================================================= // == CONF…" at bounding box center [297, 174] width 327 height 247
type textarea "//}"
click at [446, 38] on button "Save" at bounding box center [443, 39] width 26 height 10
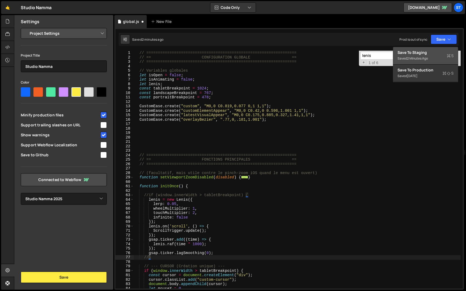
click at [442, 61] on div "Saved 2 minutes ago" at bounding box center [425, 58] width 56 height 6
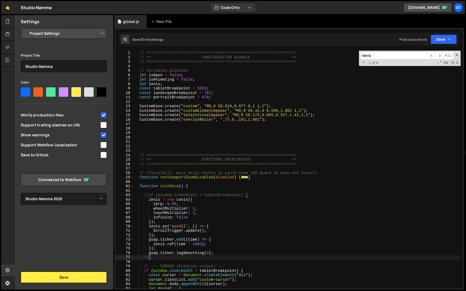
scroll to position [0, 0]
click at [161, 167] on div "// ================================================================= // == CONF…" at bounding box center [297, 174] width 327 height 247
type textarea "});"
